Goal: Information Seeking & Learning: Learn about a topic

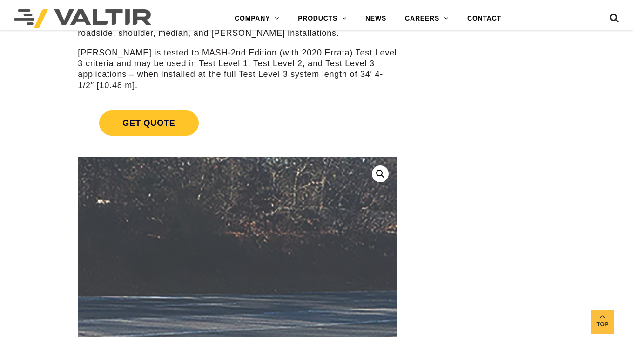
scroll to position [279, 0]
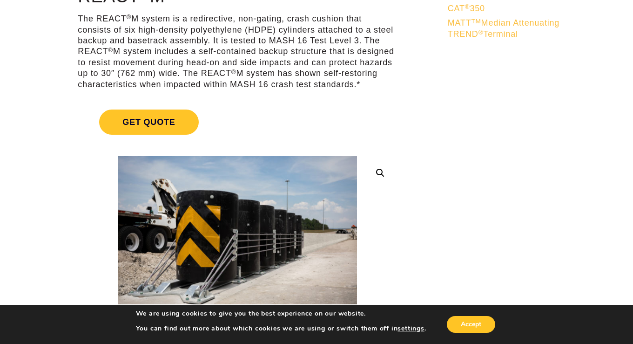
scroll to position [93, 0]
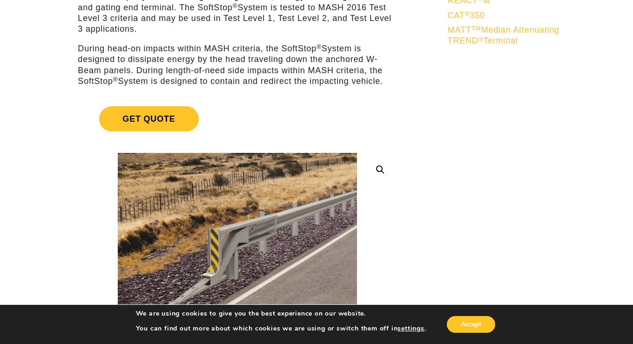
scroll to position [140, 0]
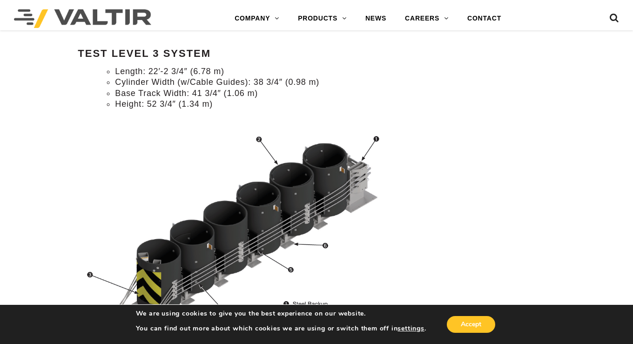
scroll to position [838, 0]
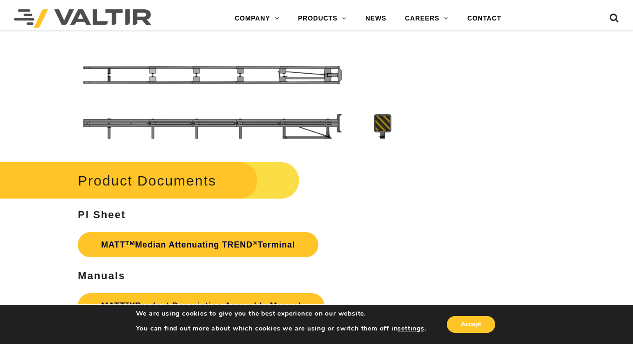
scroll to position [2560, 0]
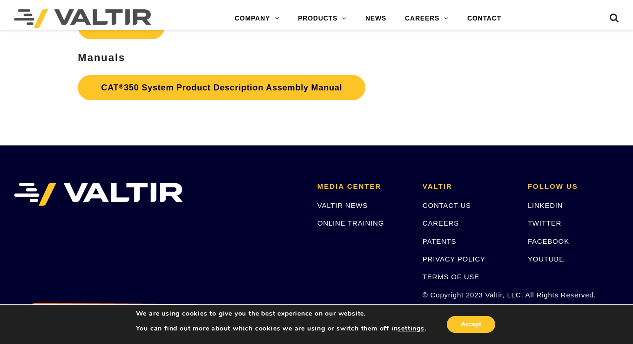
scroll to position [1676, 0]
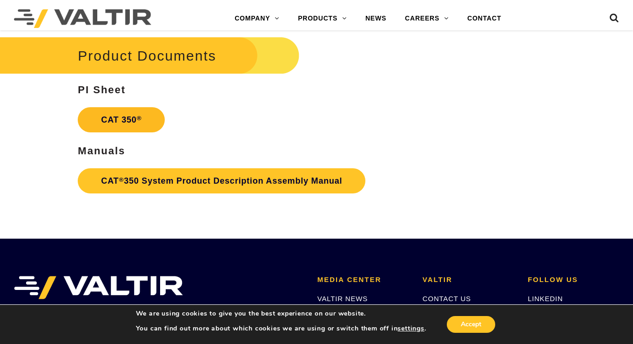
click at [118, 119] on link "CAT 350 ®" at bounding box center [121, 119] width 87 height 25
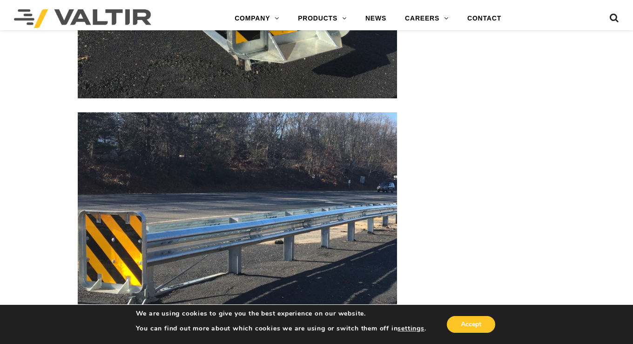
scroll to position [1350, 0]
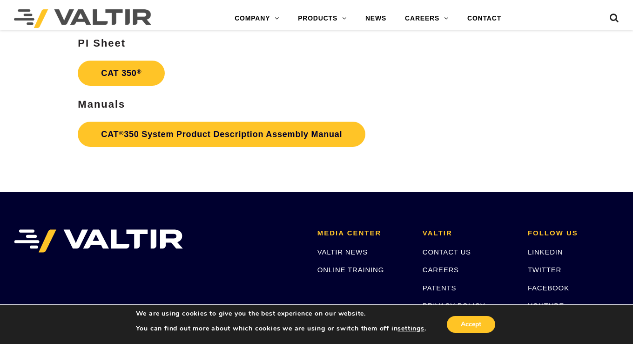
scroll to position [1676, 0]
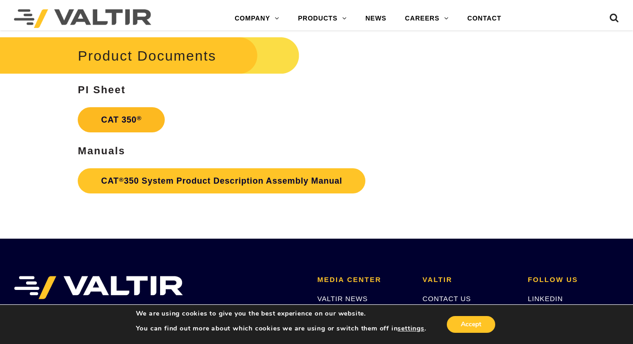
click at [123, 115] on link "CAT 350 ®" at bounding box center [121, 119] width 87 height 25
